Goal: Navigation & Orientation: Understand site structure

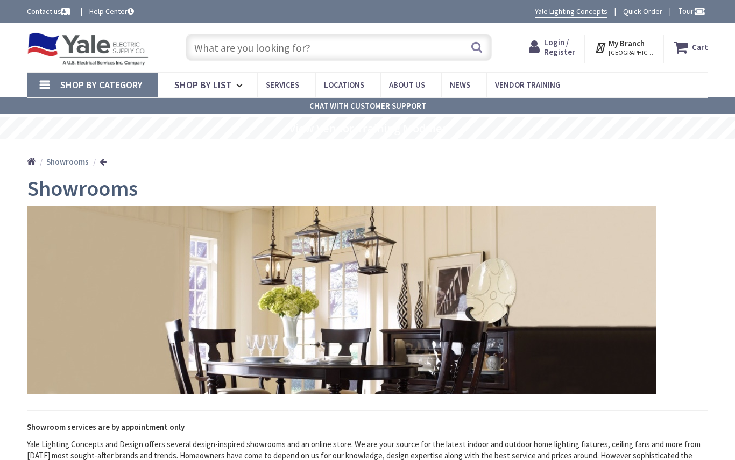
click at [225, 86] on span "Shop By List" at bounding box center [203, 85] width 58 height 12
click at [267, 167] on div "Home Showrooms" at bounding box center [367, 158] width 735 height 38
click at [77, 160] on strong "Showrooms" at bounding box center [67, 162] width 43 height 10
click at [104, 160] on link at bounding box center [103, 162] width 7 height 8
click at [32, 155] on link "Home" at bounding box center [31, 162] width 9 height 14
